Goal: Communication & Community: Connect with others

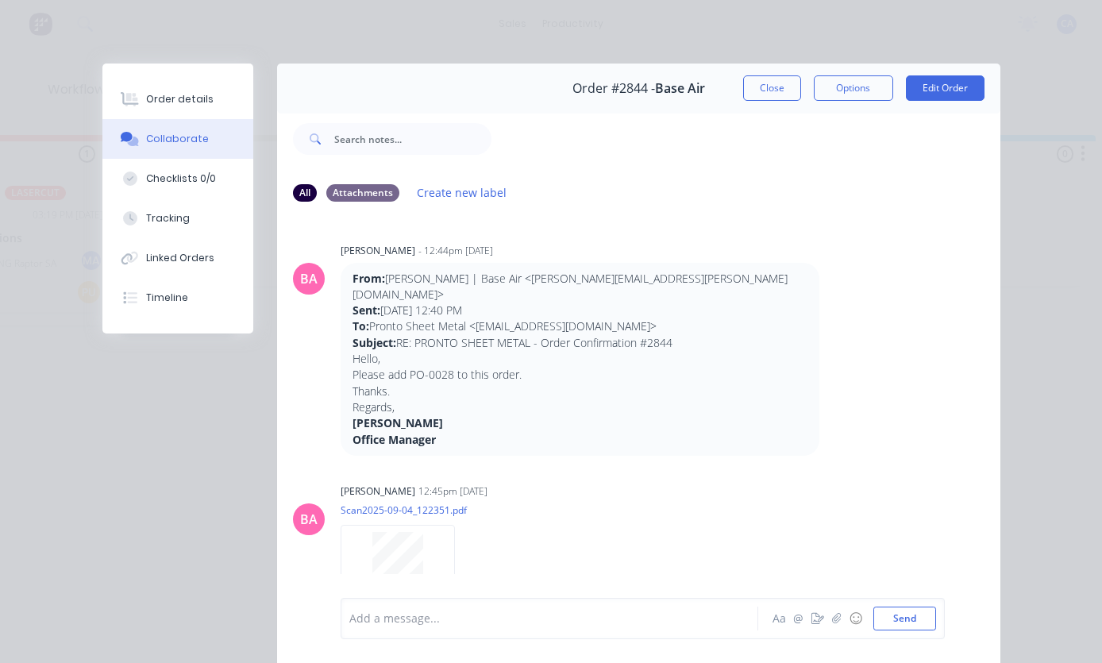
click at [774, 87] on button "Close" at bounding box center [772, 87] width 58 height 25
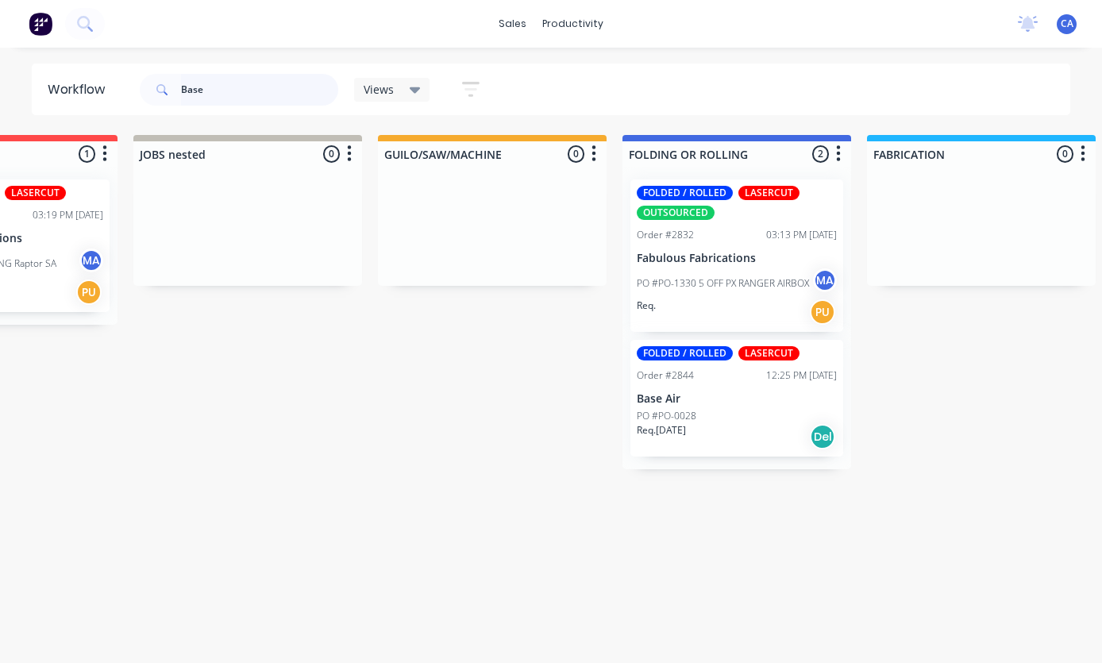
scroll to position [0, 390]
click at [779, 86] on div "Base Views Save new view None (Default) edit Show/Hide statuses Show line item …" at bounding box center [604, 90] width 935 height 48
click at [238, 97] on input "Base" at bounding box center [259, 90] width 157 height 32
type input "B"
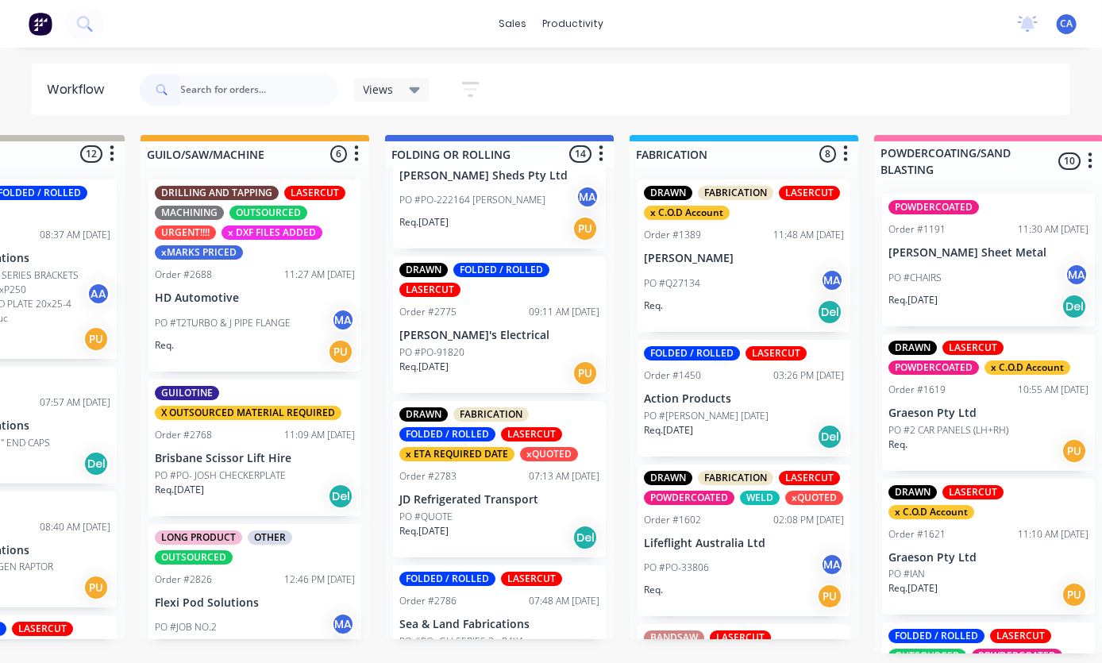
scroll to position [957, 0]
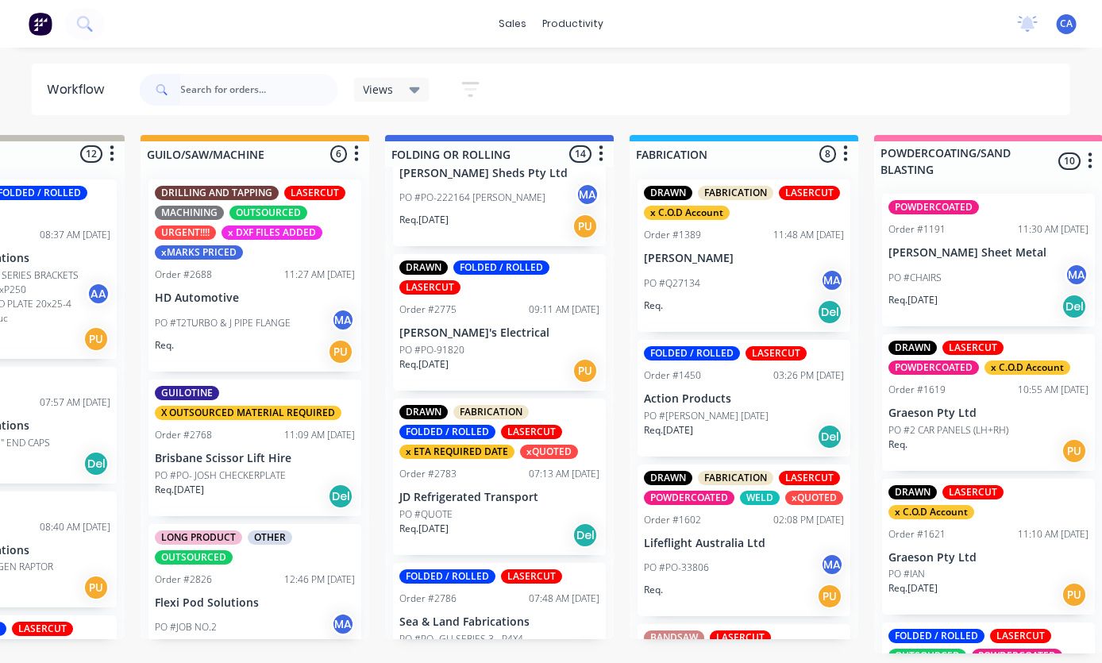
click at [508, 327] on p "[PERSON_NAME]'s Electrical" at bounding box center [499, 332] width 200 height 13
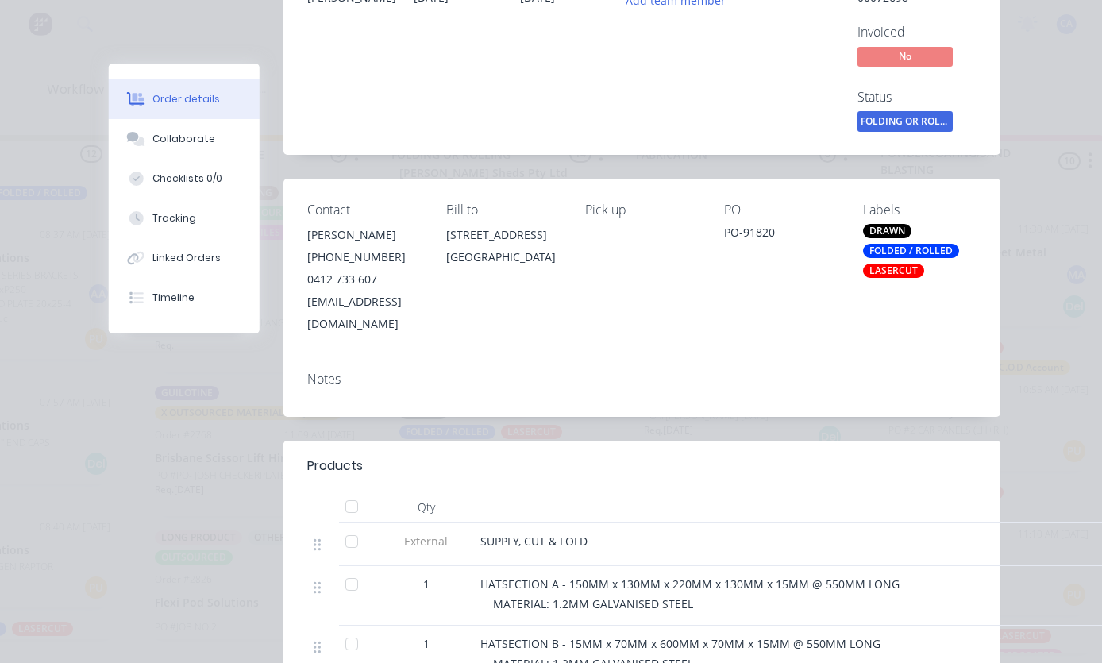
scroll to position [164, 0]
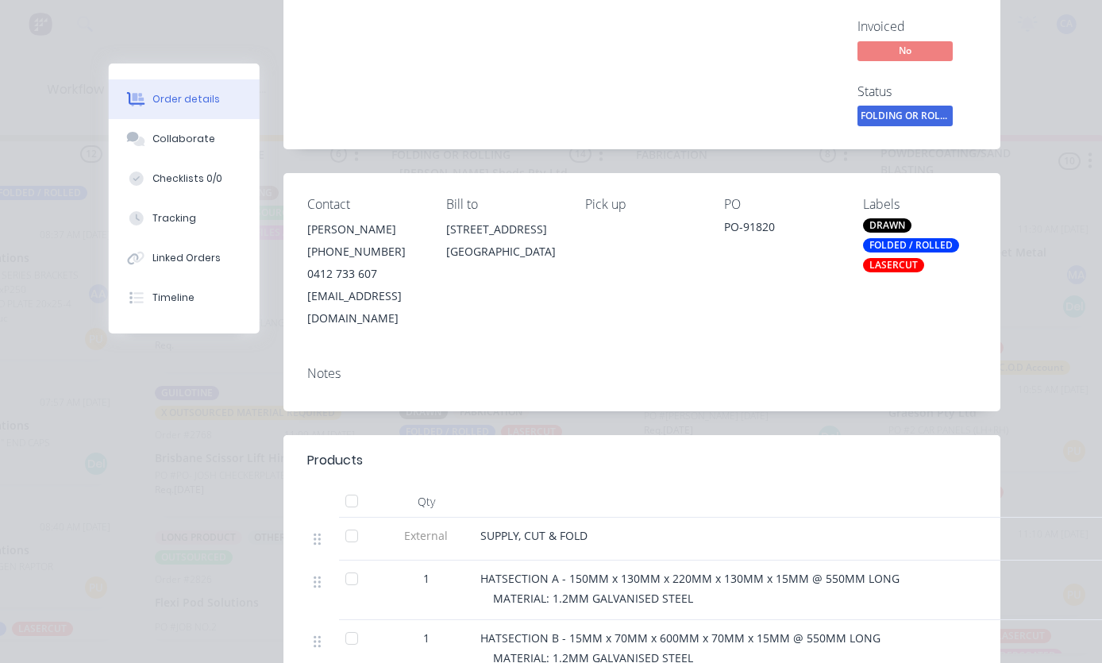
click at [164, 130] on button "Collaborate" at bounding box center [184, 139] width 151 height 40
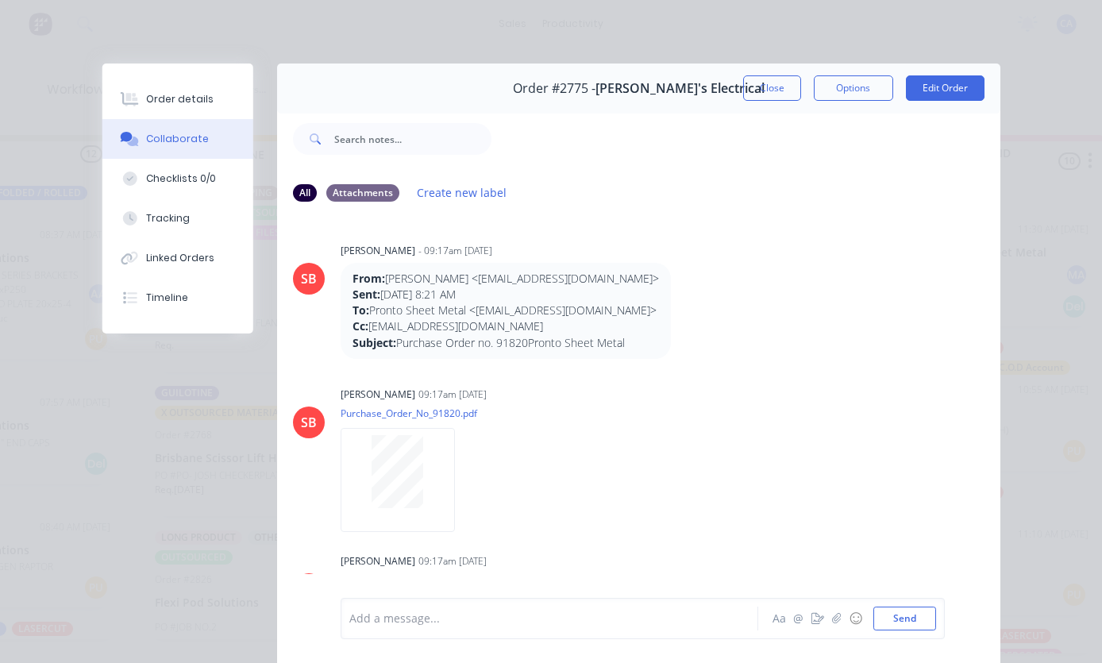
click at [842, 627] on button "button" at bounding box center [836, 618] width 19 height 19
click at [904, 614] on button "Send" at bounding box center [904, 619] width 63 height 24
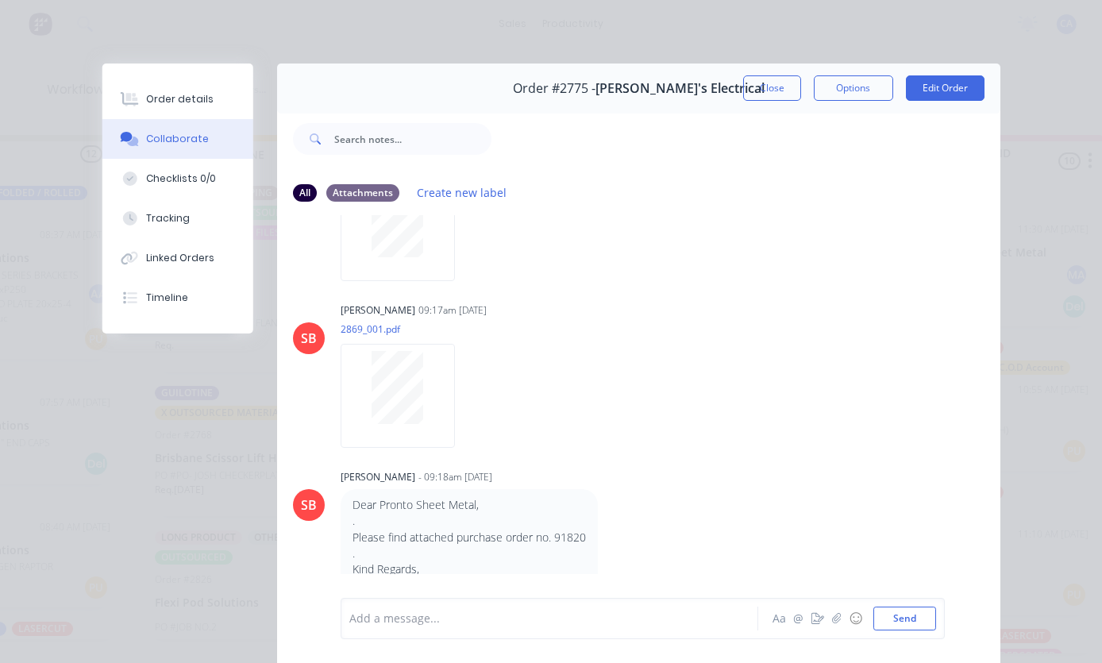
click at [774, 89] on button "Close" at bounding box center [772, 87] width 58 height 25
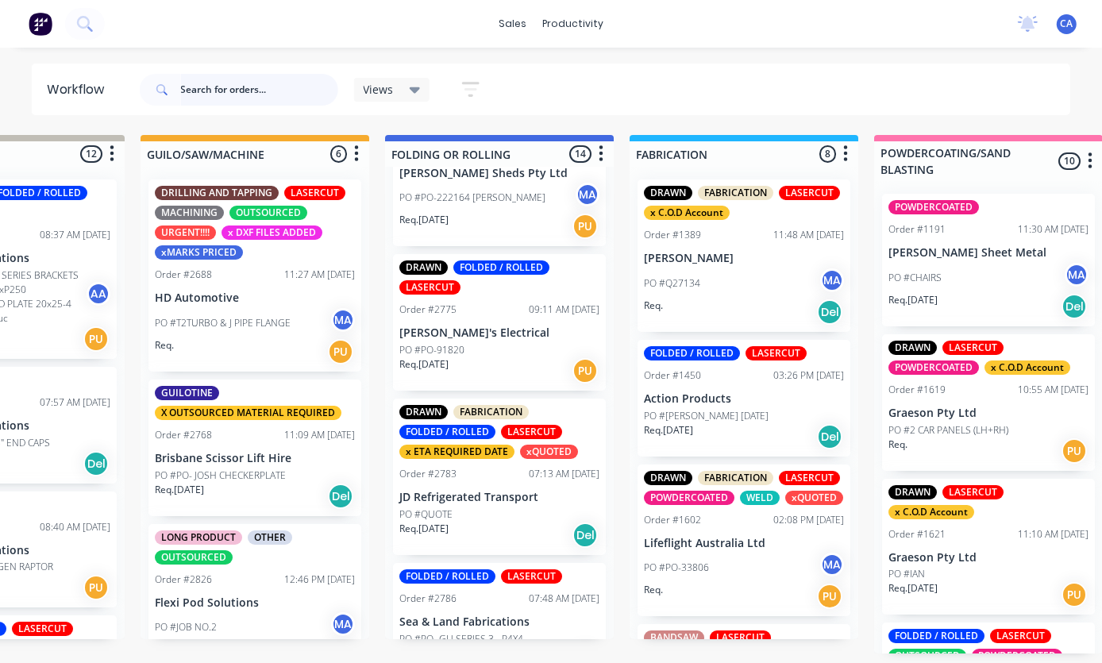
scroll to position [0, 627]
click at [759, 81] on div "Views Save new view None (Default) edit Show/Hide statuses Show line item cards…" at bounding box center [604, 90] width 935 height 48
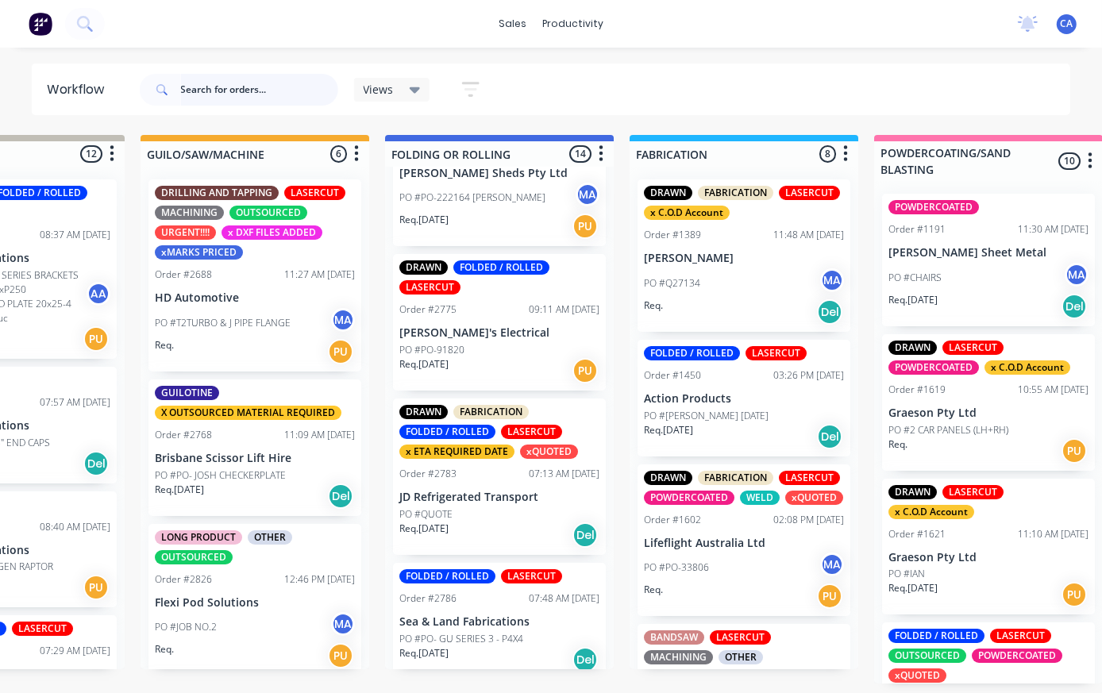
click at [225, 91] on input "text" at bounding box center [259, 90] width 157 height 32
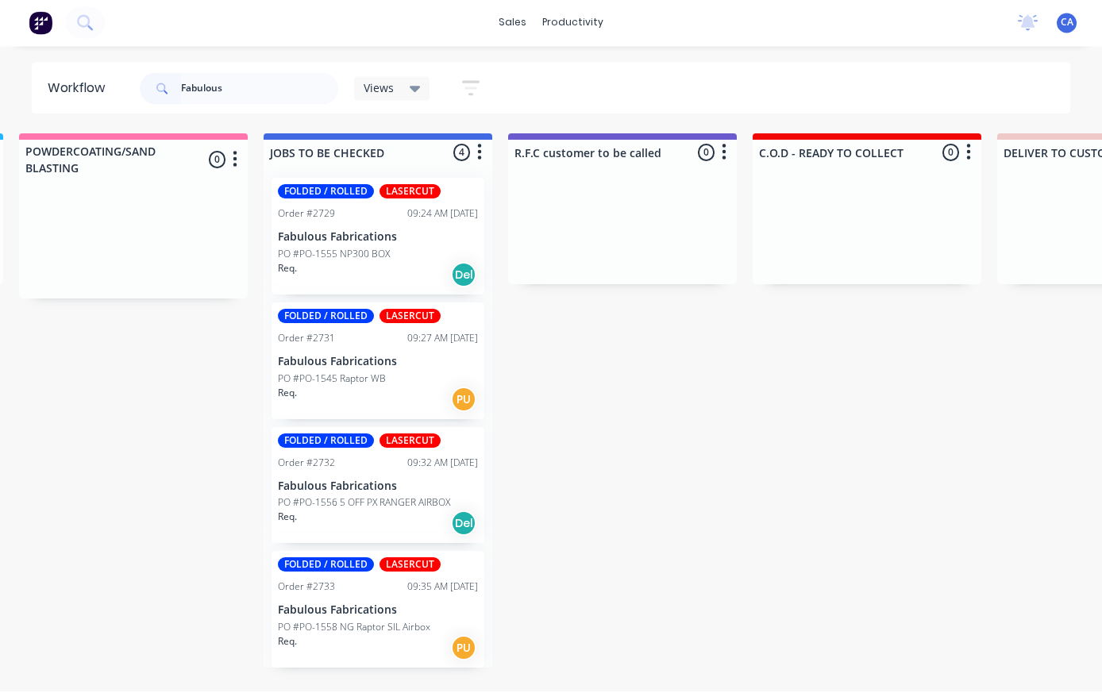
scroll to position [6, 1482]
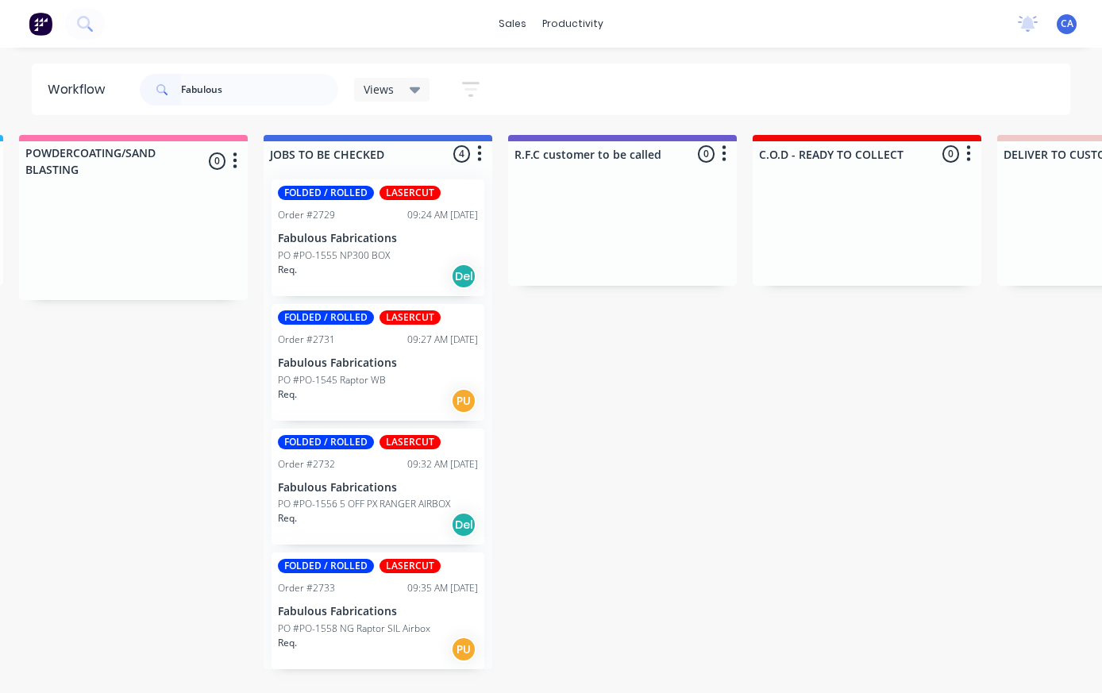
click at [334, 251] on p "PO #PO-1555 NP300 BOX" at bounding box center [334, 256] width 112 height 14
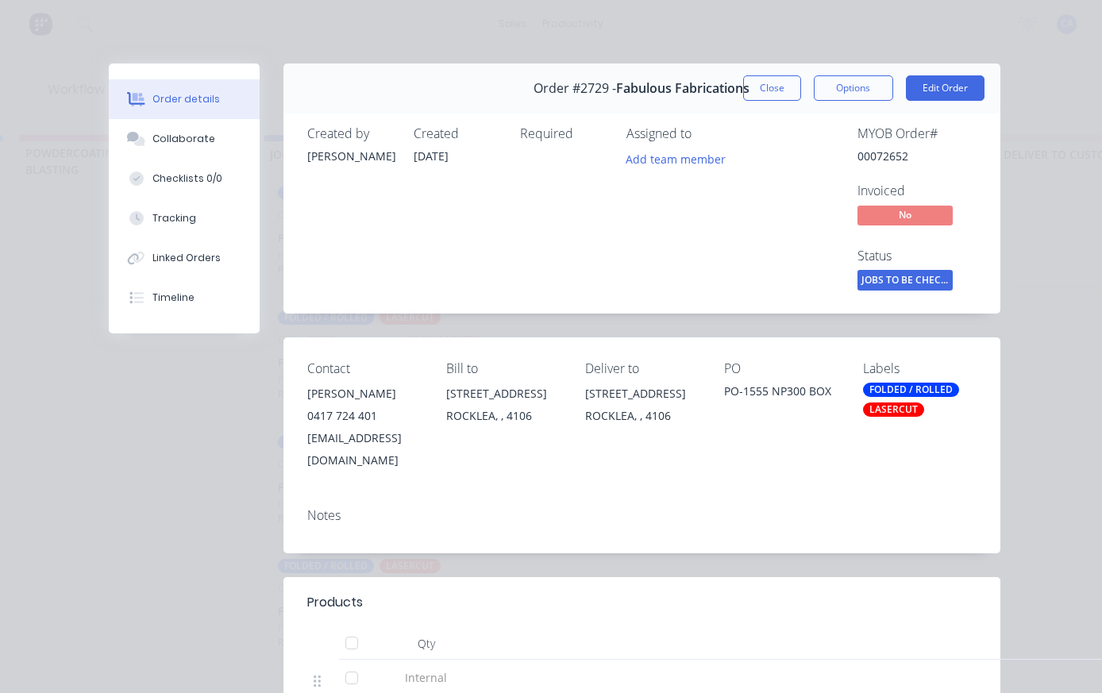
scroll to position [0, 0]
click at [781, 77] on button "Close" at bounding box center [772, 87] width 58 height 25
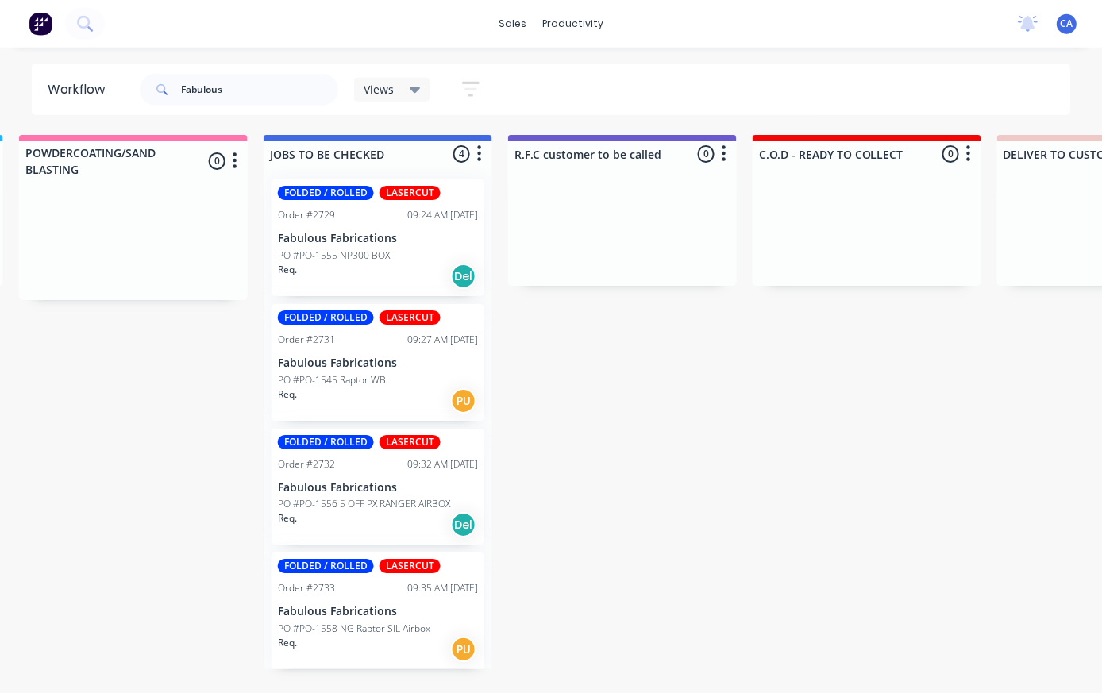
scroll to position [6, 1482]
click at [326, 379] on p "PO #PO-1545 Raptor WB" at bounding box center [332, 380] width 108 height 14
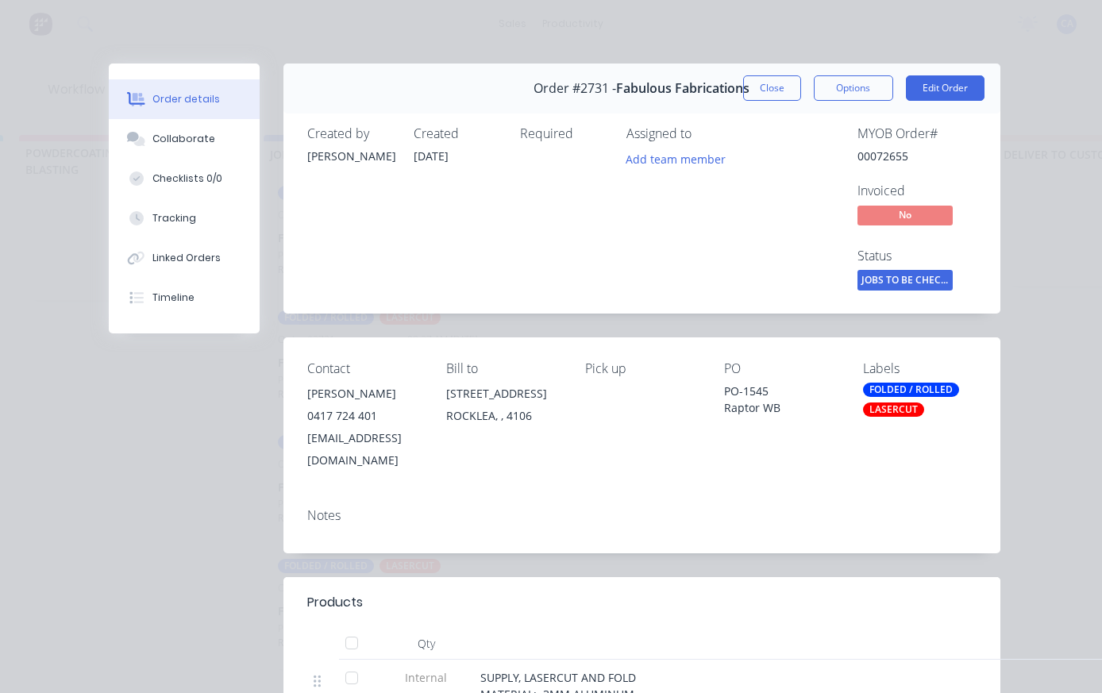
click at [786, 86] on button "Close" at bounding box center [772, 87] width 58 height 25
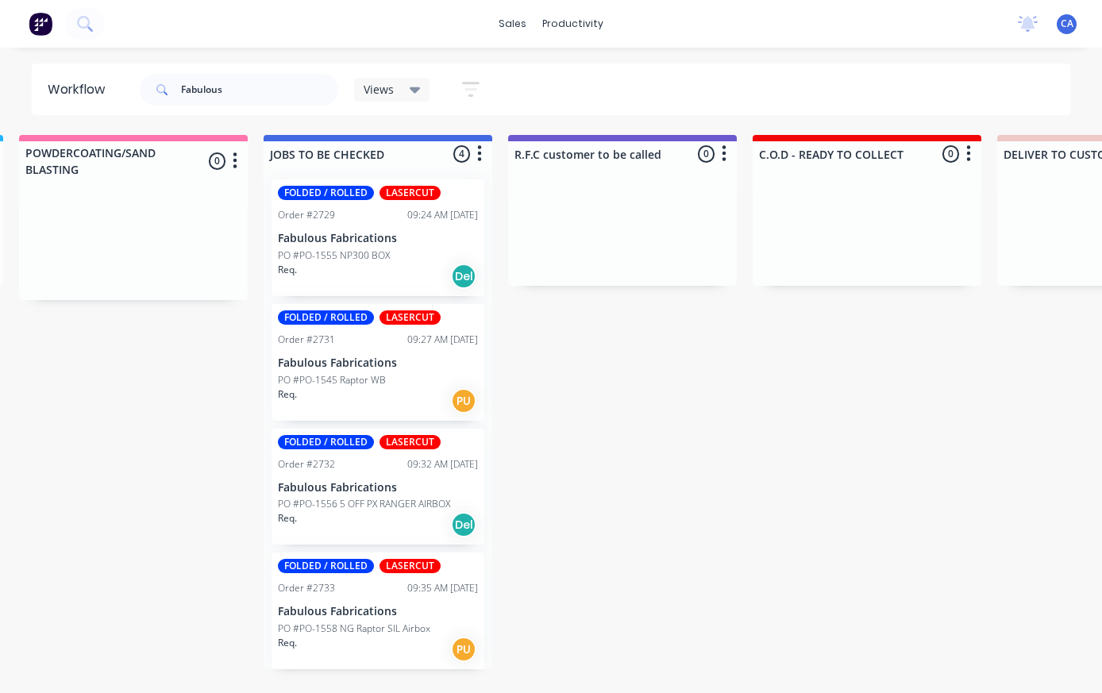
click at [380, 346] on div "FOLDED / ROLLED LASERCUT Order #2731 09:27 AM [DATE] Fabulous Fabrications PO #…" at bounding box center [378, 362] width 213 height 117
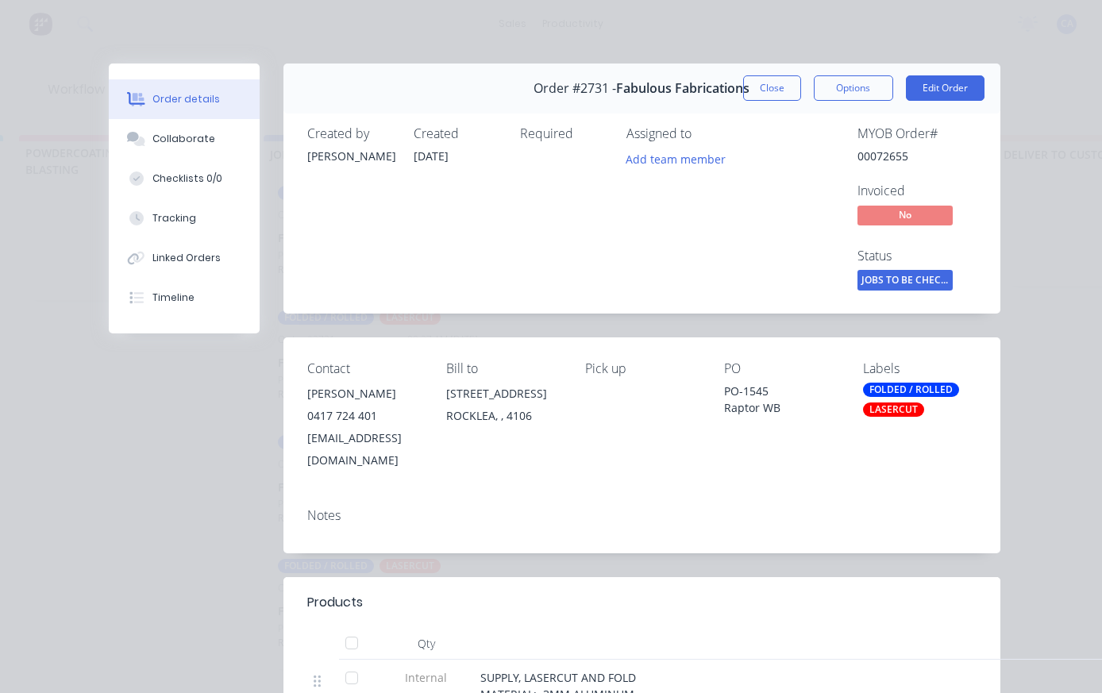
click at [773, 91] on button "Close" at bounding box center [772, 87] width 58 height 25
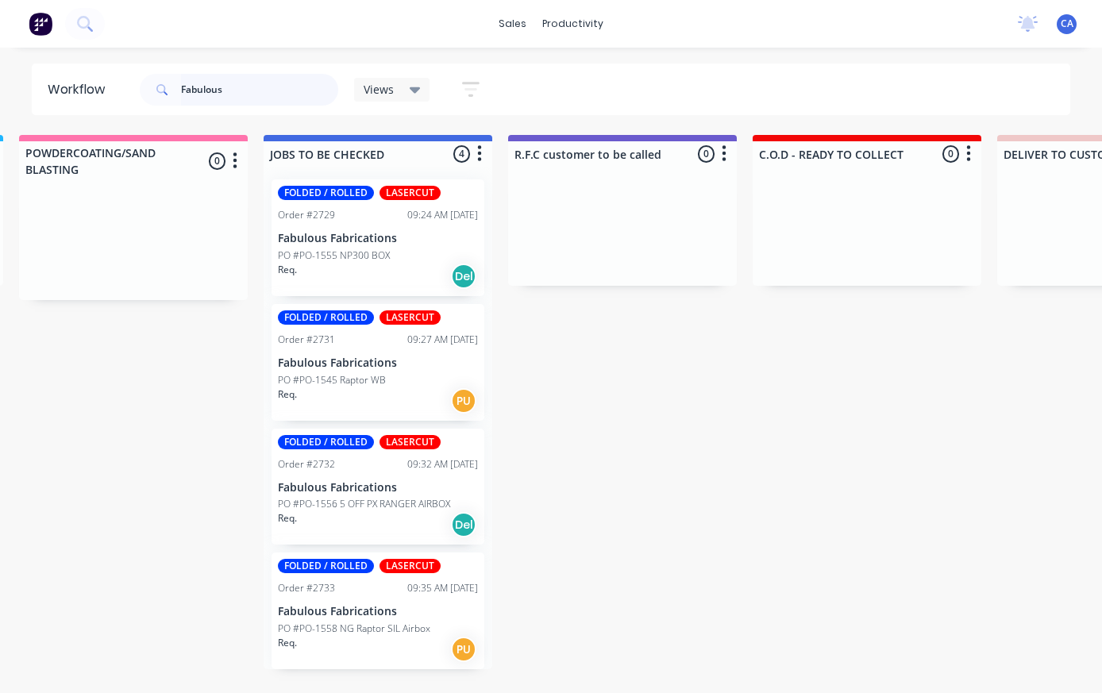
click at [236, 102] on input "Fabulous" at bounding box center [259, 90] width 157 height 32
type input "F"
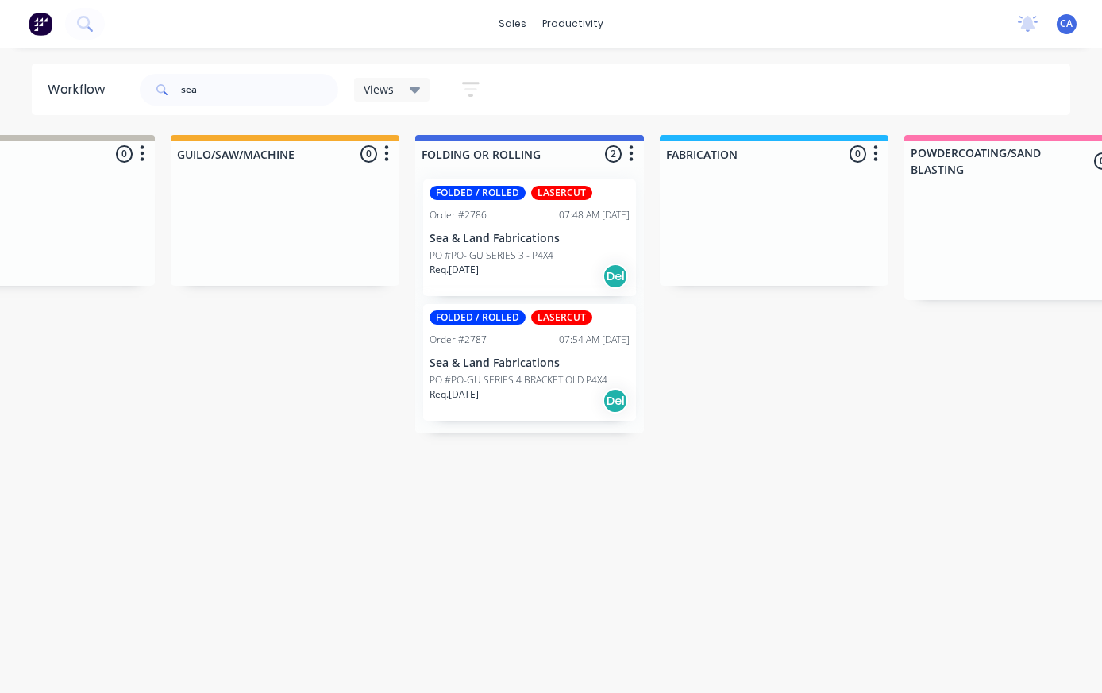
scroll to position [0, 619]
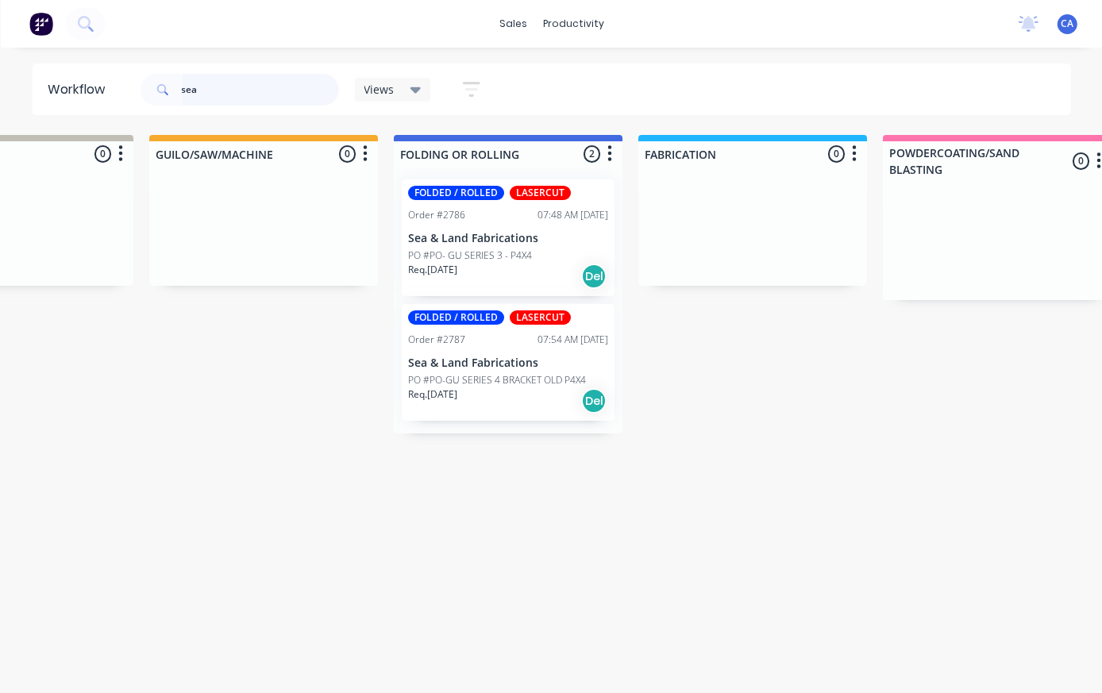
type input "sea"
click at [528, 227] on div "FOLDED / ROLLED LASERCUT Order #2786 07:48 AM [DATE] Sea & Land Fabrications PO…" at bounding box center [507, 237] width 213 height 117
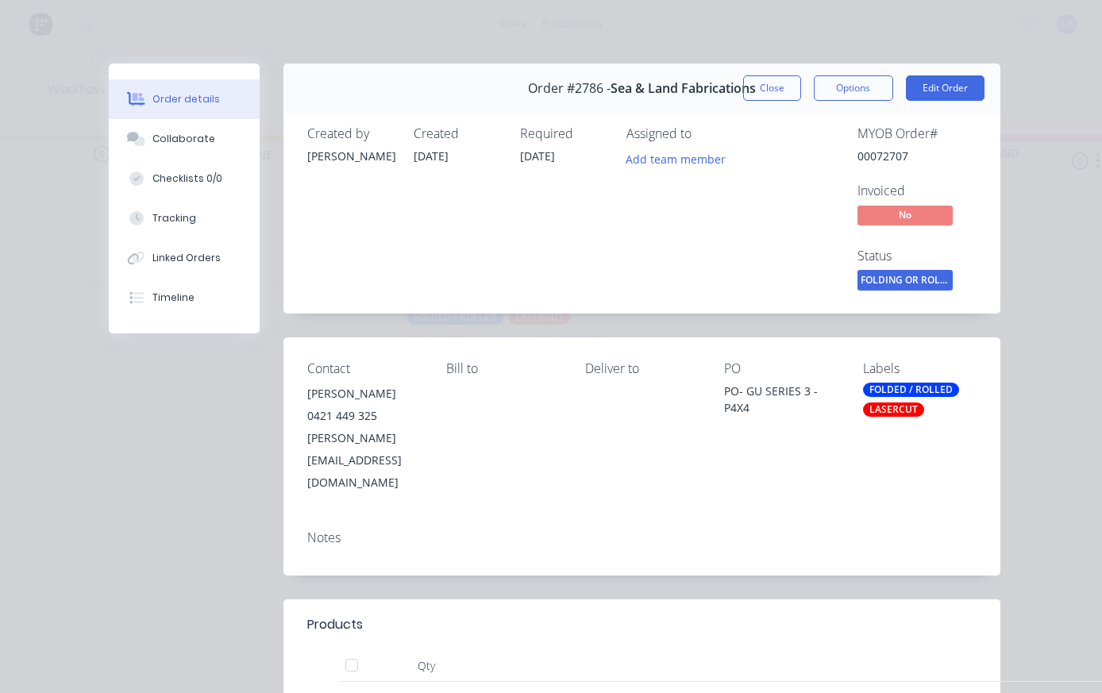
scroll to position [0, 0]
click at [782, 78] on button "Close" at bounding box center [772, 87] width 58 height 25
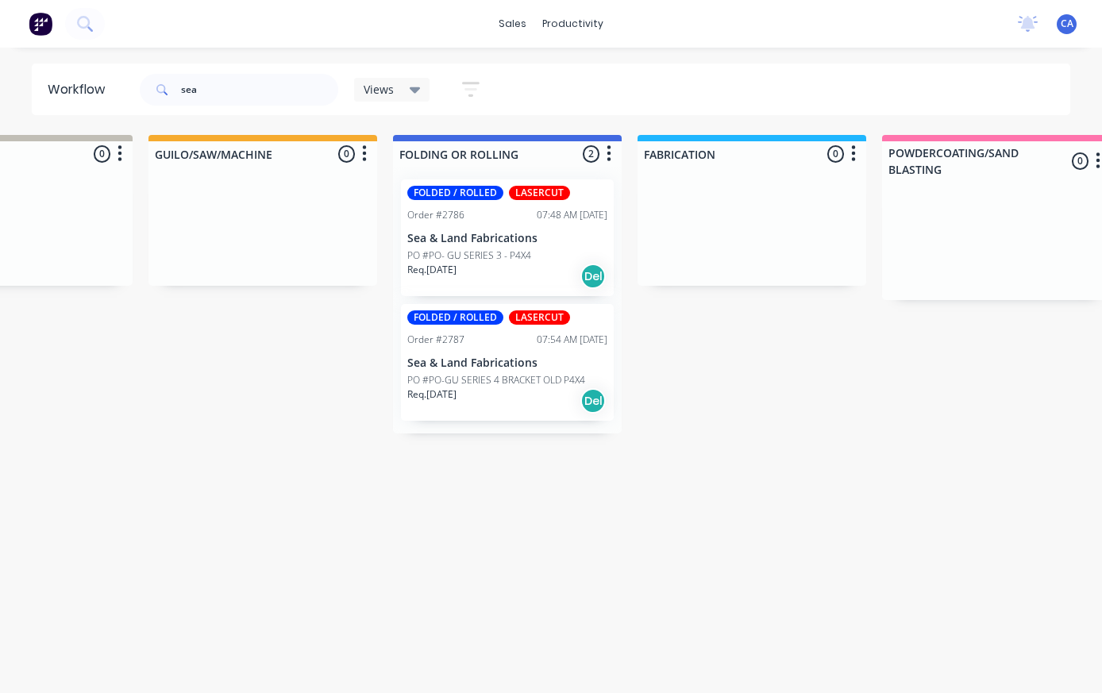
click at [533, 242] on p "Sea & Land Fabrications" at bounding box center [507, 238] width 200 height 13
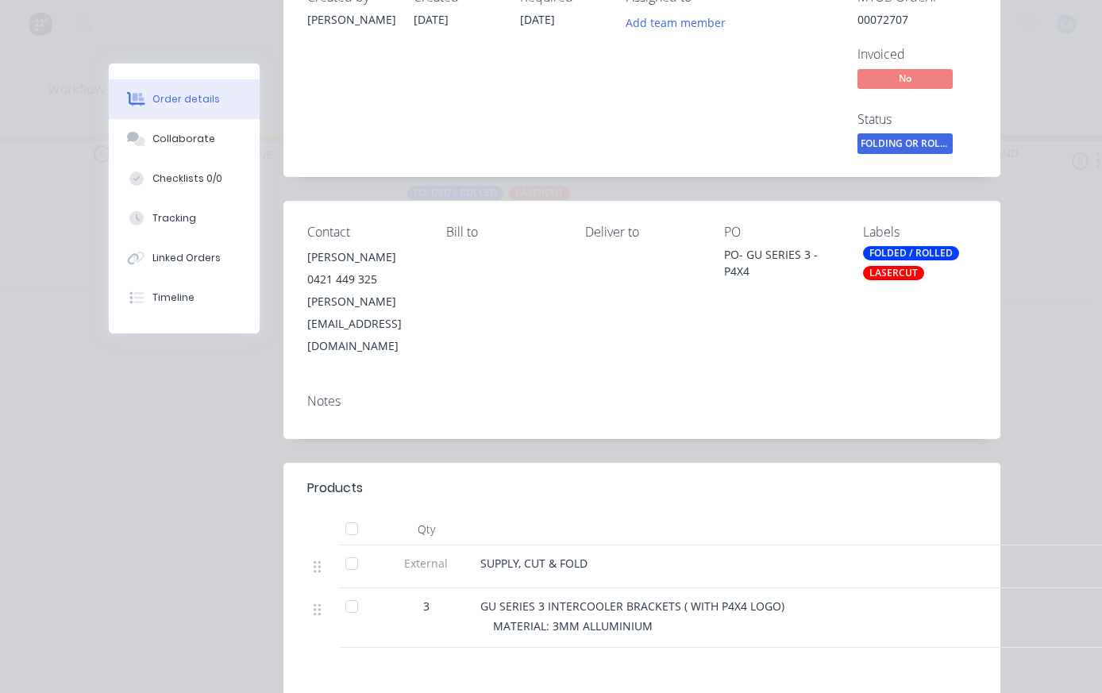
click at [219, 134] on button "Collaborate" at bounding box center [184, 139] width 151 height 40
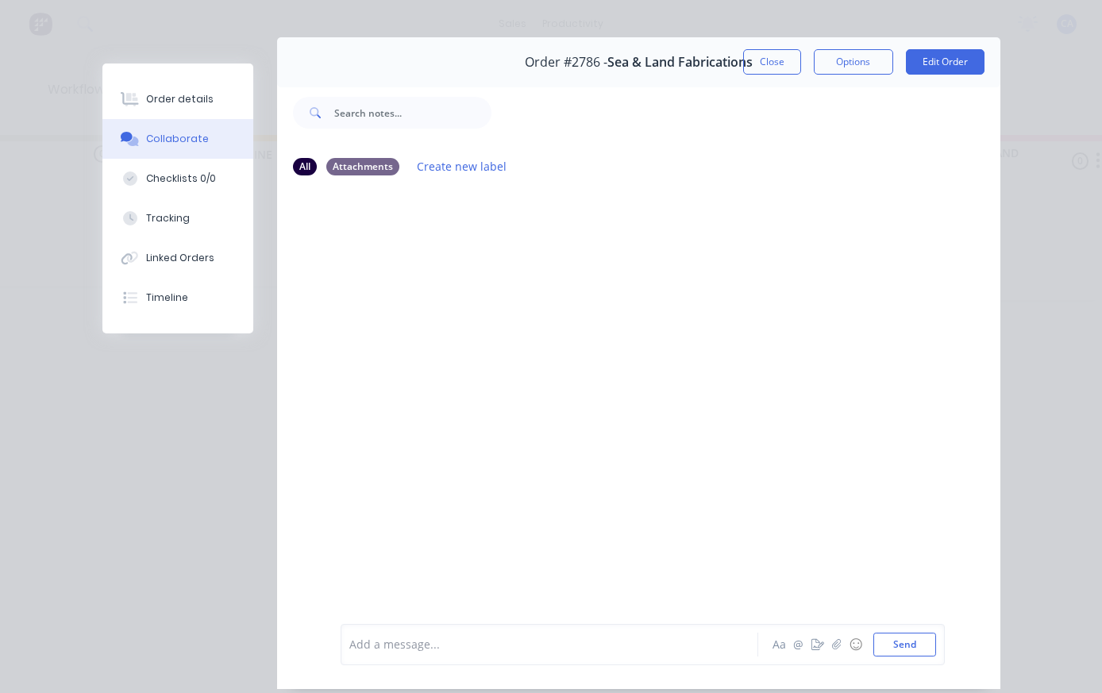
scroll to position [23, 0]
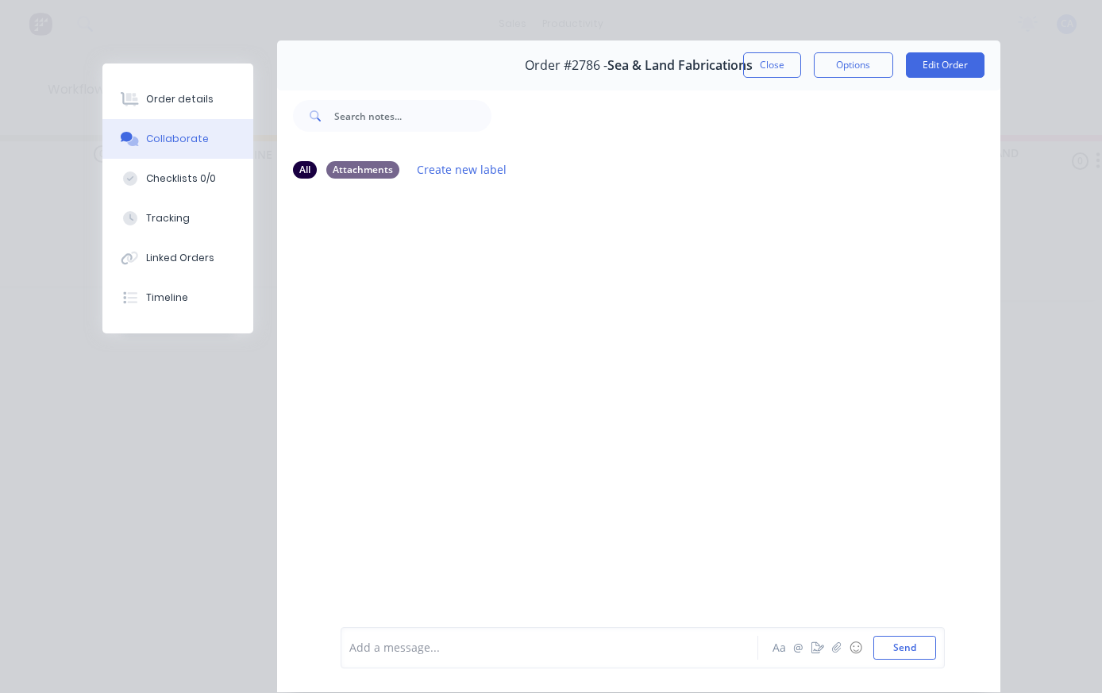
click at [754, 64] on button "Close" at bounding box center [772, 64] width 58 height 25
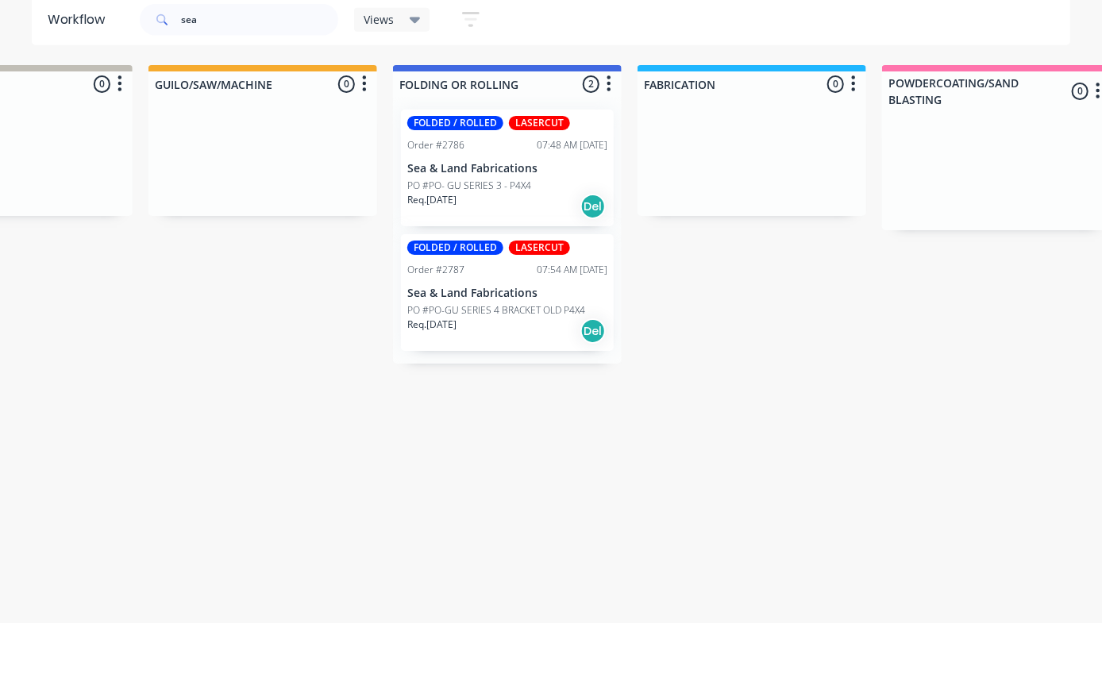
click at [552, 304] on div "FOLDED / ROLLED LASERCUT Order #2787 07:54 AM [DATE] Sea & Land Fabrications PO…" at bounding box center [507, 362] width 213 height 117
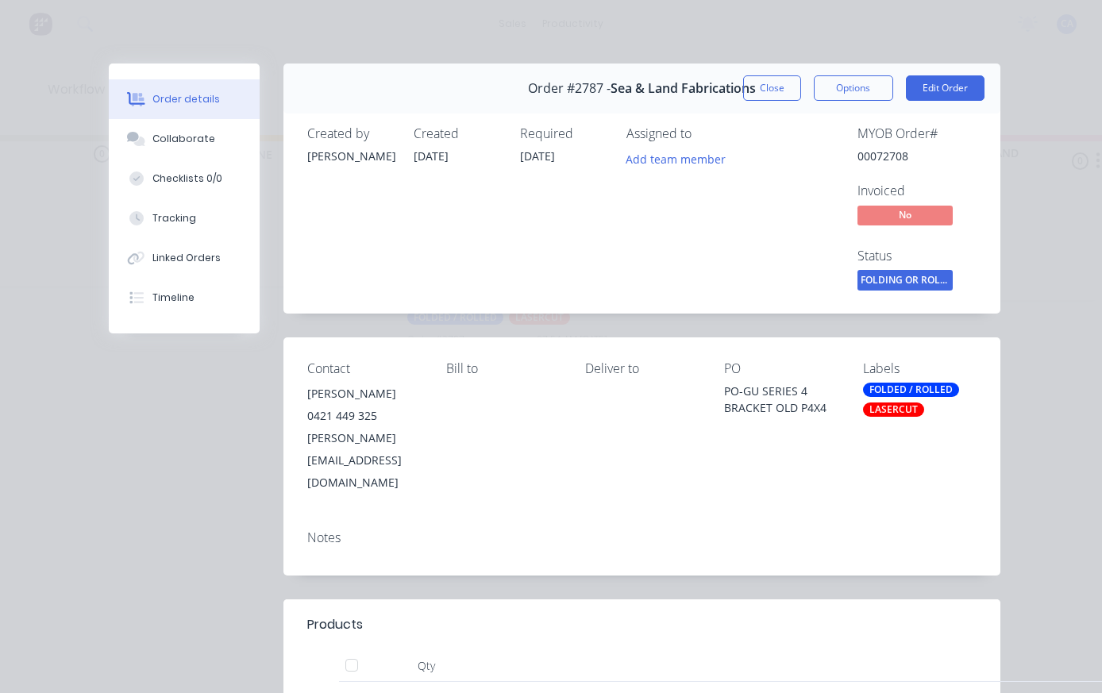
click at [219, 139] on button "Collaborate" at bounding box center [184, 139] width 151 height 40
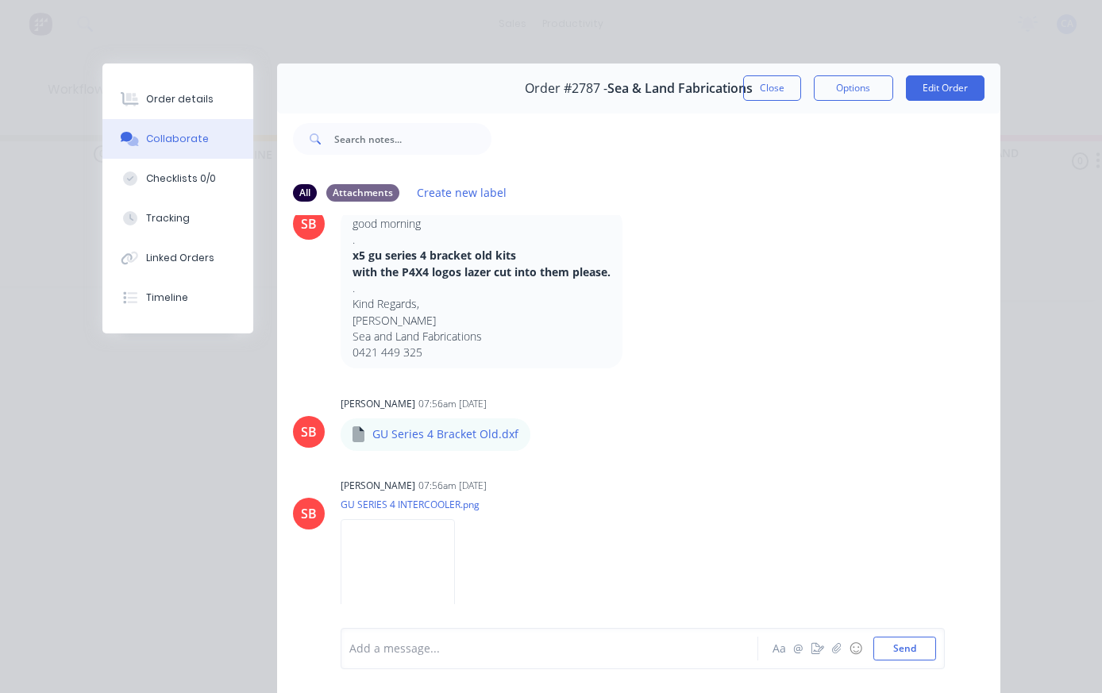
scroll to position [180, 0]
click at [400, 580] on img at bounding box center [398, 574] width 114 height 104
